Goal: Task Accomplishment & Management: Use online tool/utility

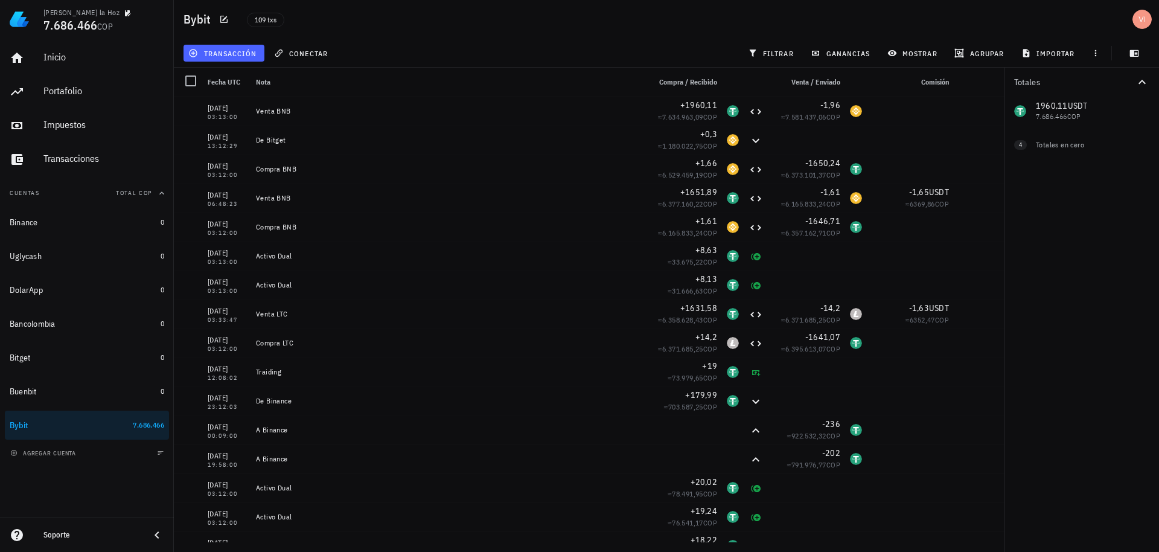
click at [242, 57] on span "transacción" at bounding box center [224, 53] width 66 height 10
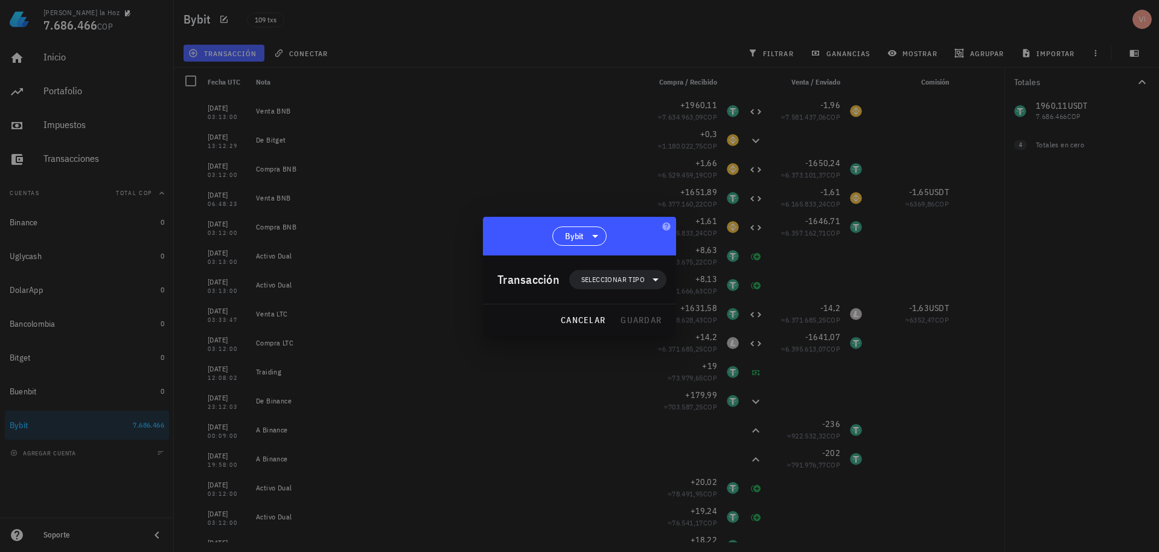
click at [576, 289] on div "Transacción Seleccionar tipo" at bounding box center [581, 279] width 169 height 48
click at [612, 278] on span "Seleccionar tipo" at bounding box center [612, 279] width 63 height 12
click at [645, 338] on div "Ingreso" at bounding box center [625, 333] width 112 height 24
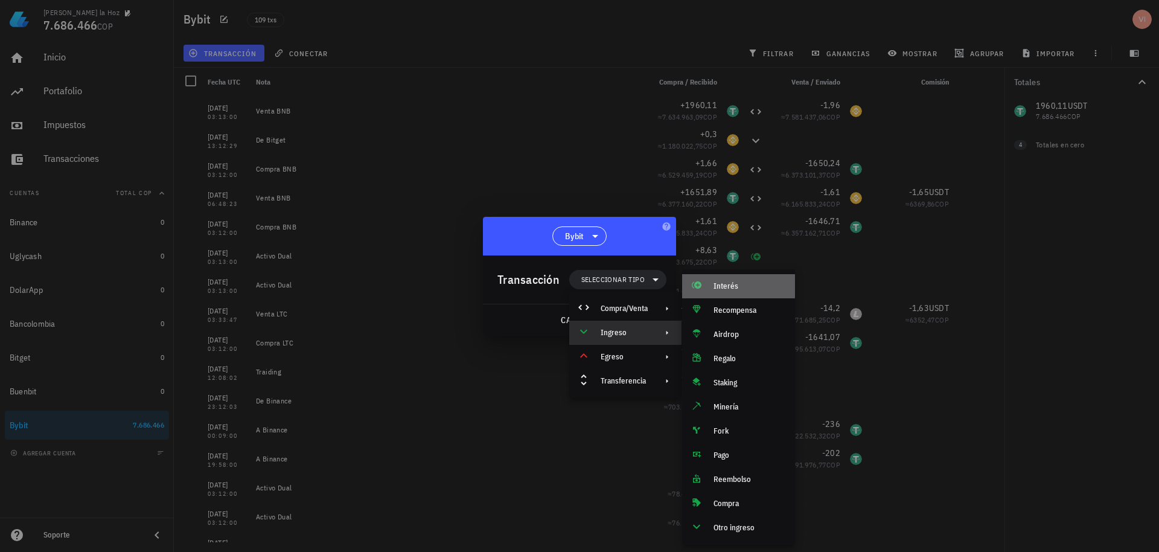
click at [713, 284] on div "Interés" at bounding box center [738, 286] width 113 height 24
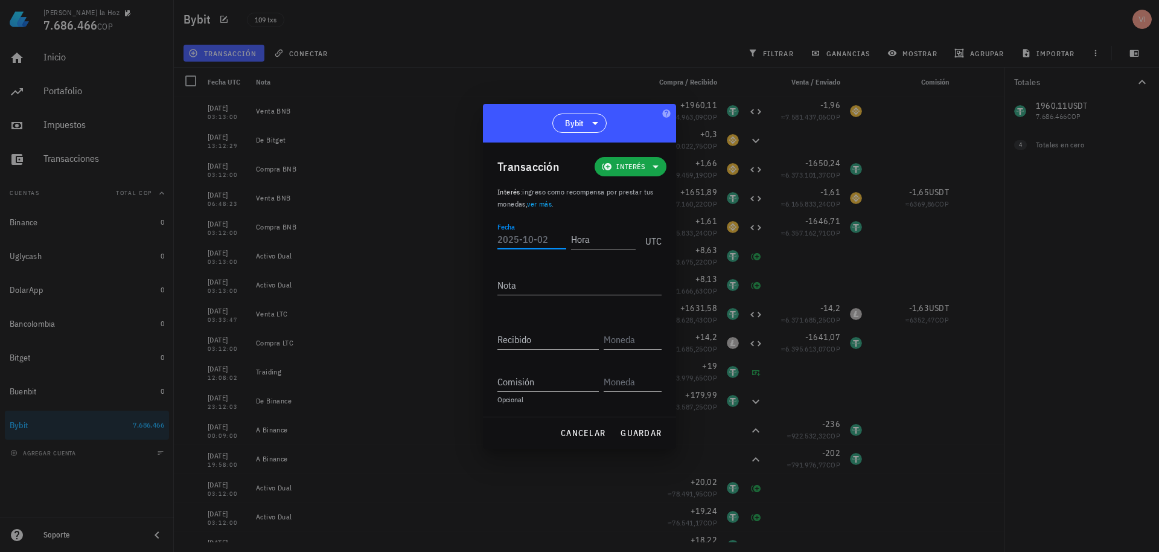
click at [534, 231] on input "Fecha" at bounding box center [531, 238] width 69 height 19
type input "2025-10-01"
type input "03:13:00"
type textarea "D"
type textarea "Activo Dual"
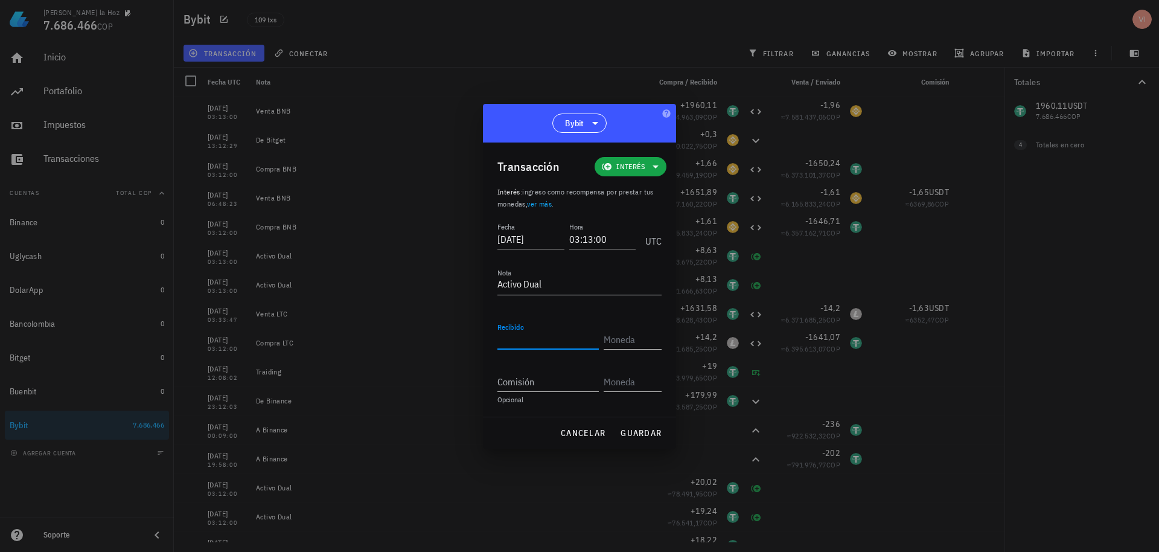
type input "7"
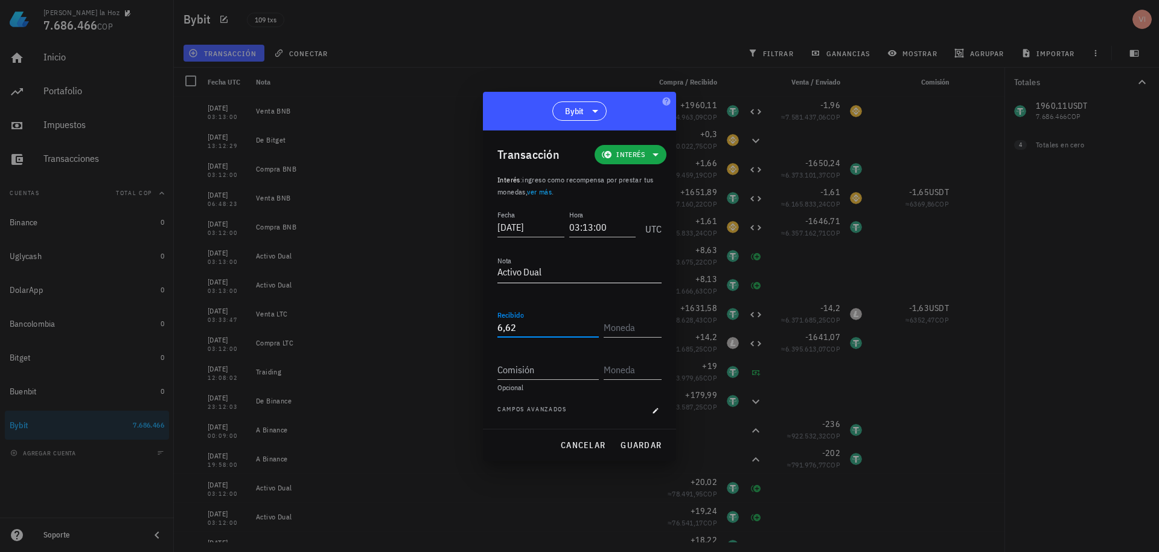
type input "6,62"
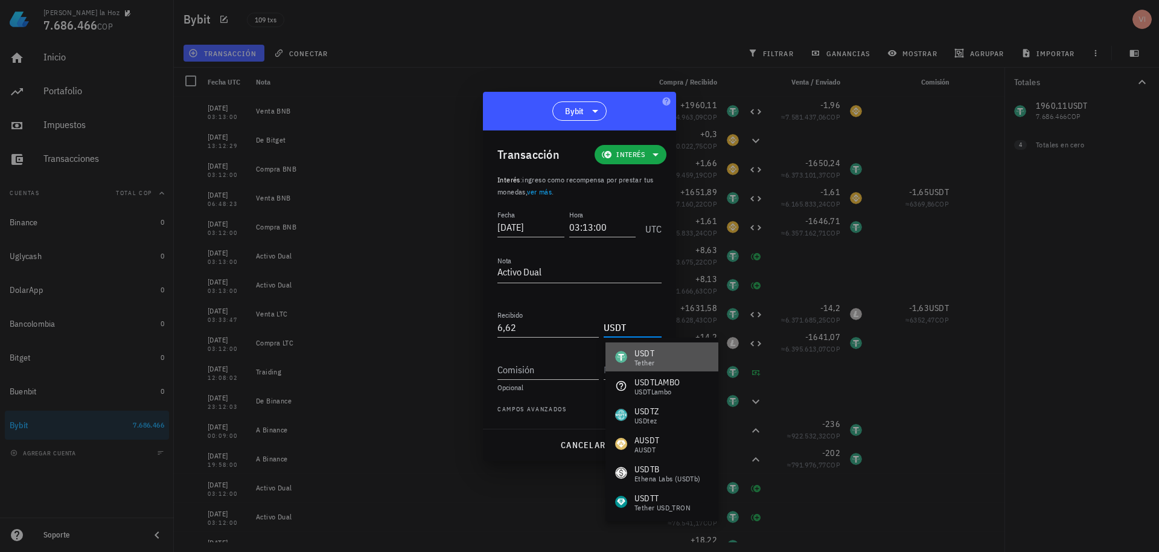
click at [678, 363] on div "USDT Tether" at bounding box center [661, 356] width 113 height 29
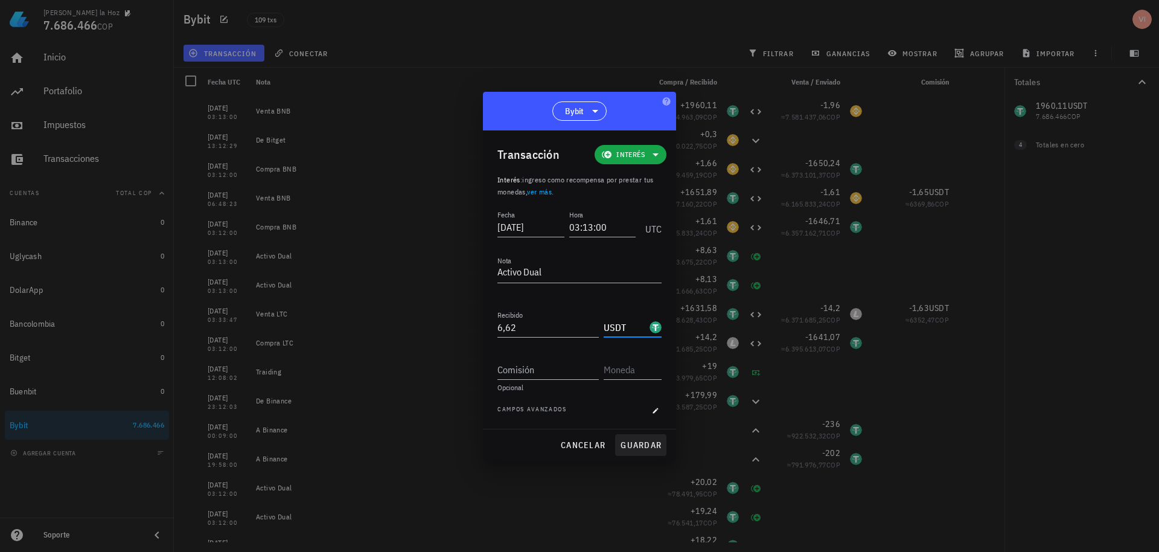
type input "USDT"
click at [651, 452] on button "guardar" at bounding box center [640, 445] width 51 height 22
